Goal: Transaction & Acquisition: Purchase product/service

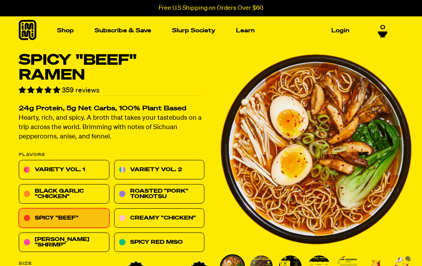
click at [30, 216] on link "Spicy "Beef"" at bounding box center [64, 219] width 91 height 20
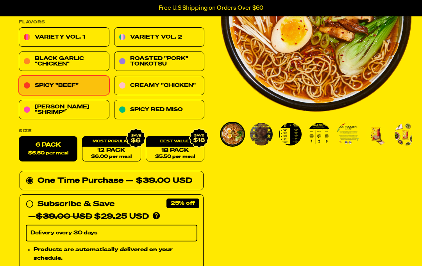
scroll to position [133, 0]
click at [99, 146] on link "12 Pack $6.00 per meal" at bounding box center [111, 149] width 59 height 25
radio input "false"
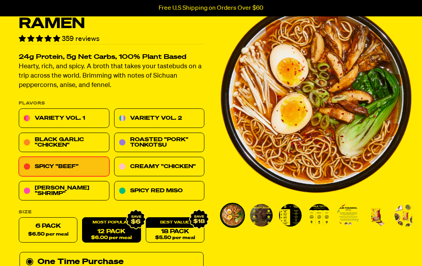
scroll to position [52, 0]
click at [30, 188] on link "[PERSON_NAME] "Shrimp"" at bounding box center [64, 192] width 91 height 20
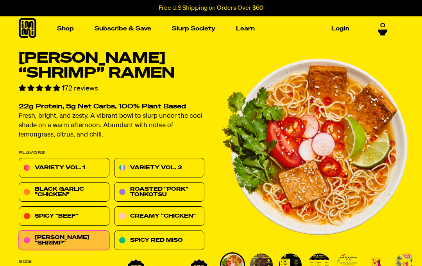
scroll to position [9, 0]
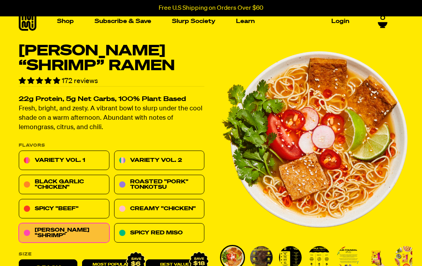
click at [24, 180] on link "Black Garlic "Chicken"" at bounding box center [64, 185] width 91 height 20
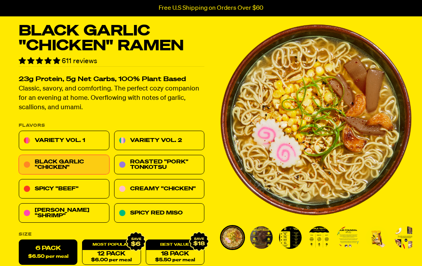
scroll to position [29, 0]
click at [128, 139] on link "Variety Vol. 2" at bounding box center [159, 141] width 91 height 20
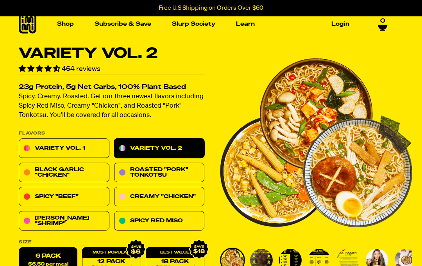
scroll to position [7, 0]
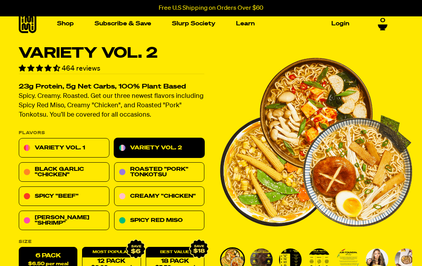
click at [30, 143] on link "Variety Vol. 1" at bounding box center [64, 149] width 91 height 20
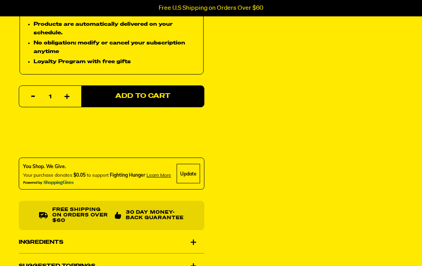
scroll to position [344, 0]
